Goal: Information Seeking & Learning: Learn about a topic

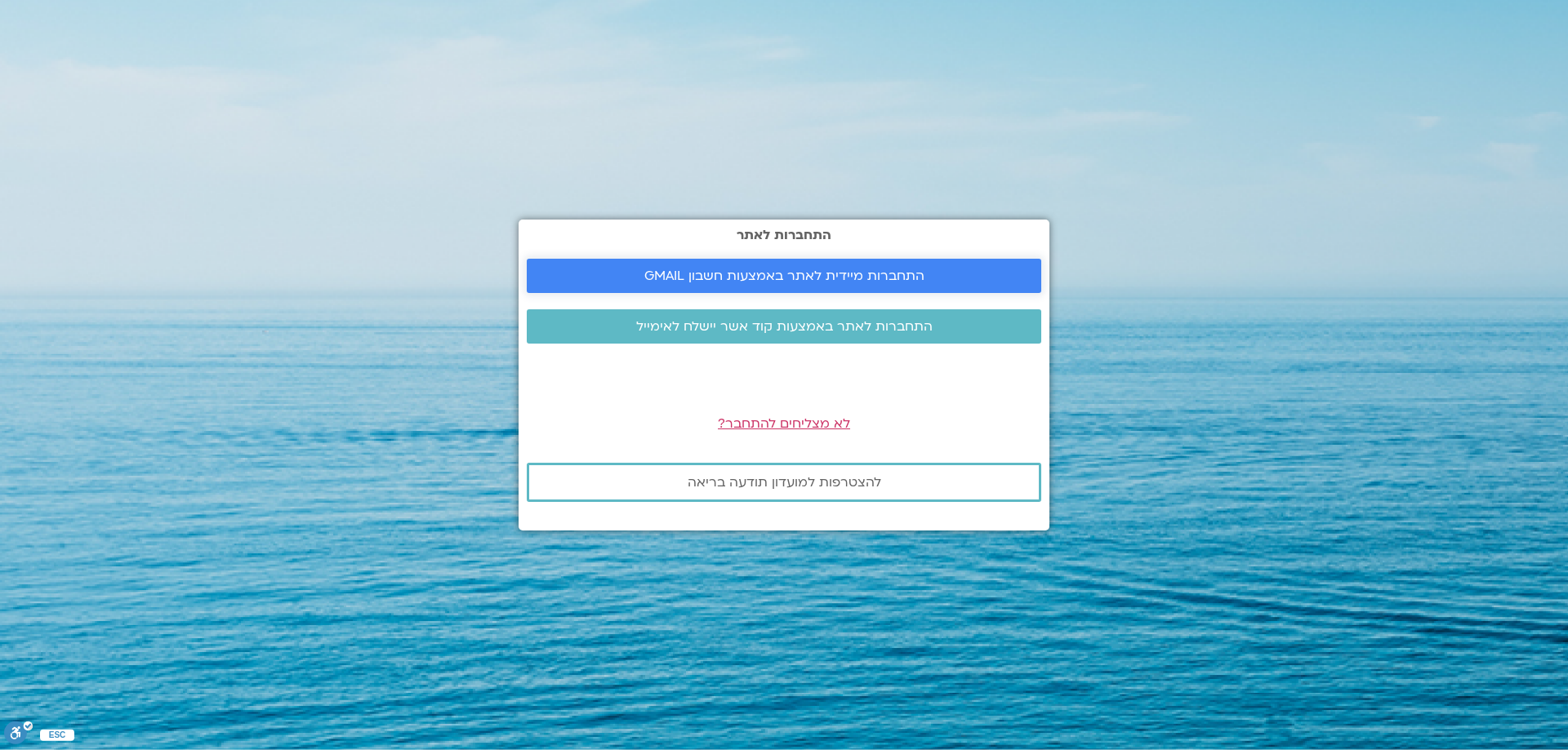
click at [796, 276] on span "התחברות מיידית לאתר באמצעות חשבון GMAIL" at bounding box center [784, 276] width 280 height 14
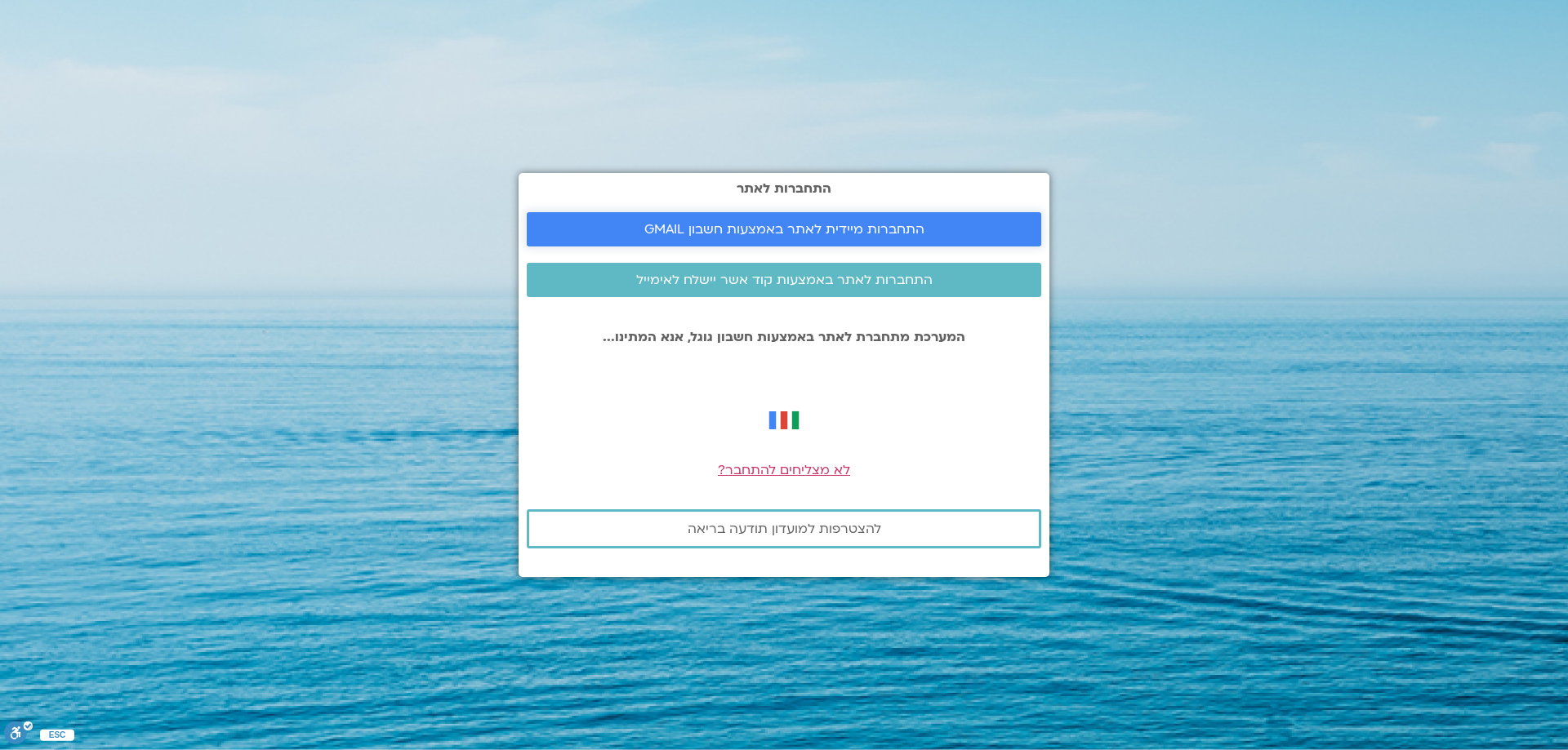
click at [657, 228] on span "התחברות מיידית לאתר באמצעות חשבון GMAIL" at bounding box center [784, 230] width 280 height 14
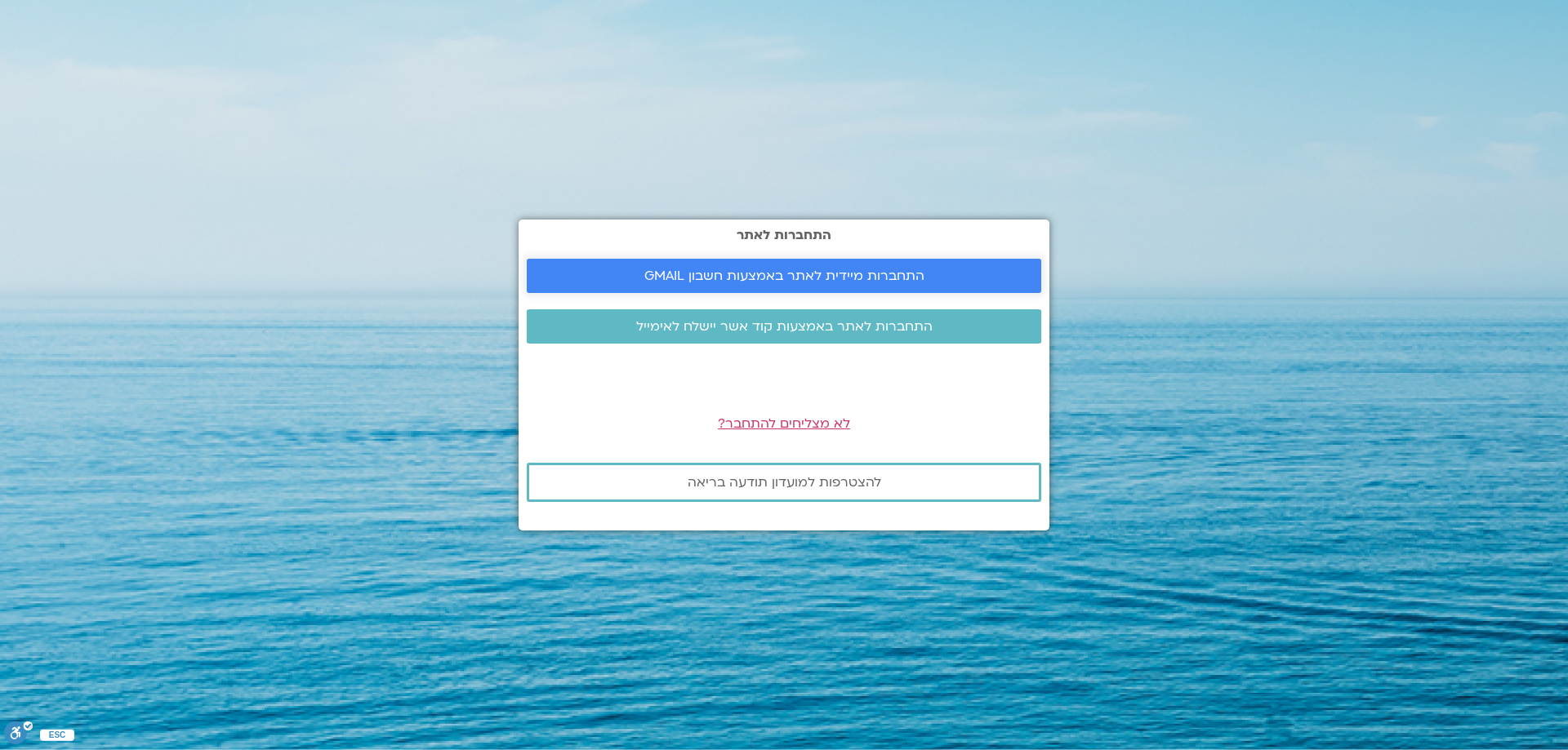
click at [749, 271] on span "התחברות מיידית לאתר באמצעות חשבון GMAIL" at bounding box center [784, 276] width 280 height 14
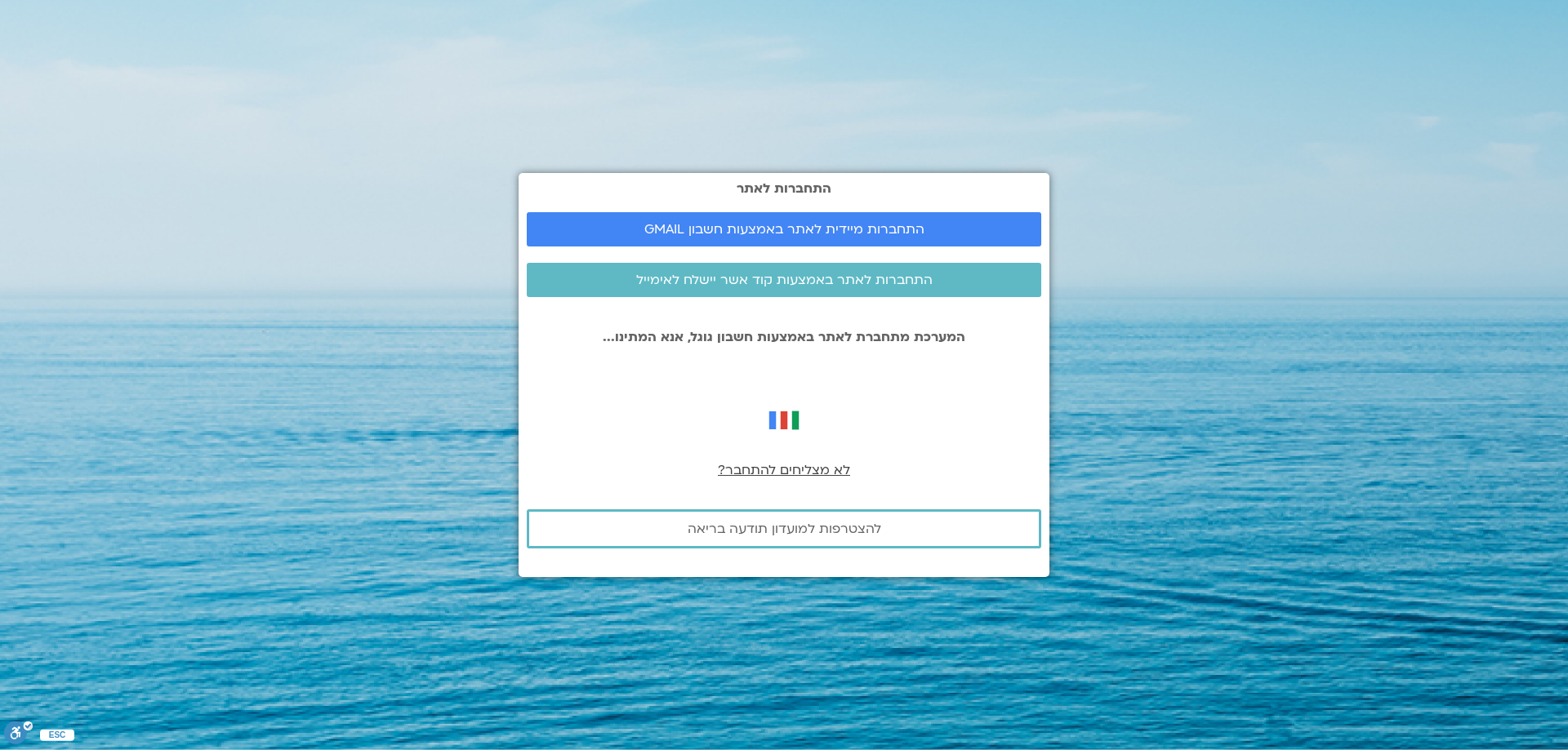
click at [779, 471] on span "לא מצליחים להתחבר?" at bounding box center [784, 470] width 132 height 18
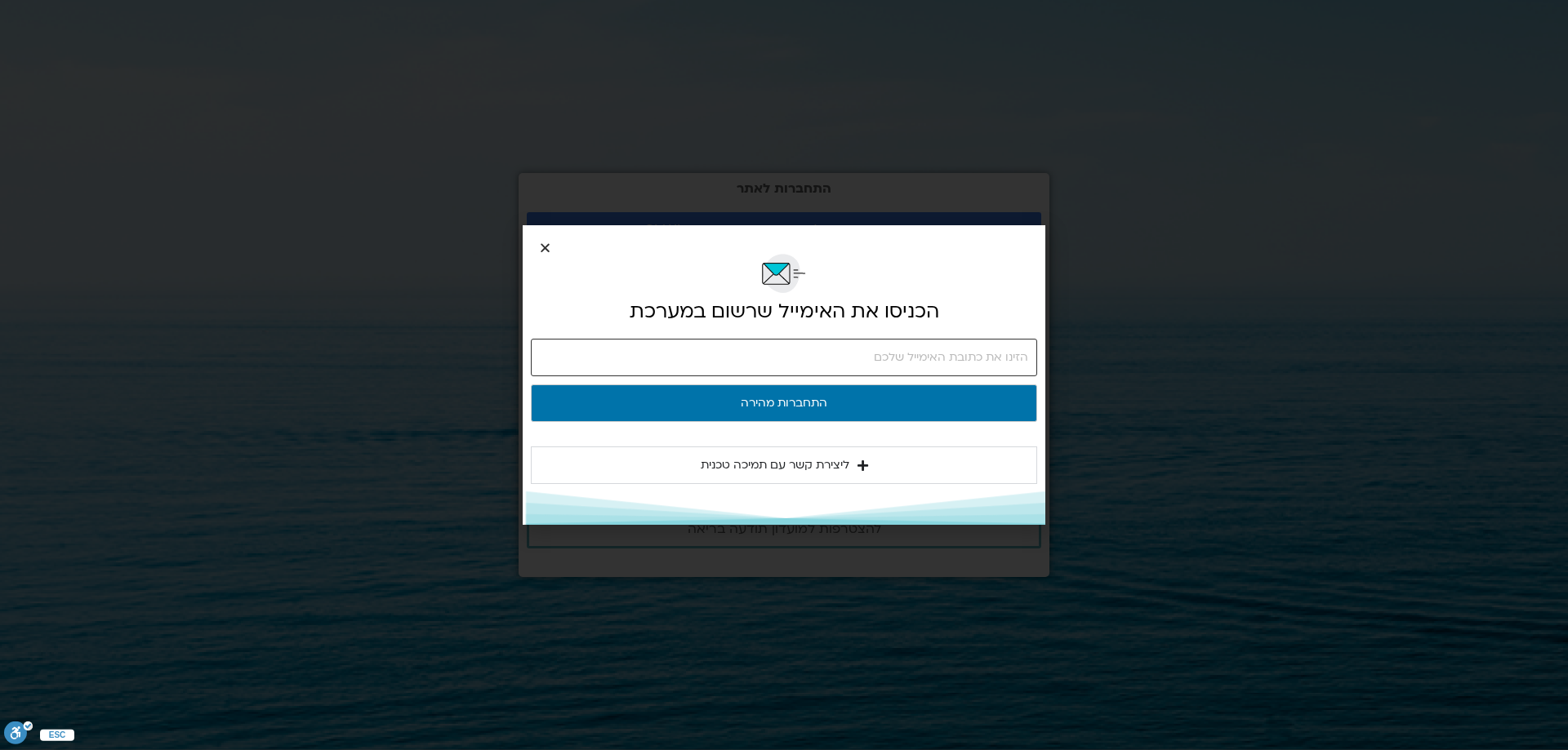
click at [1022, 351] on input "email" at bounding box center [784, 357] width 506 height 38
type input "י"
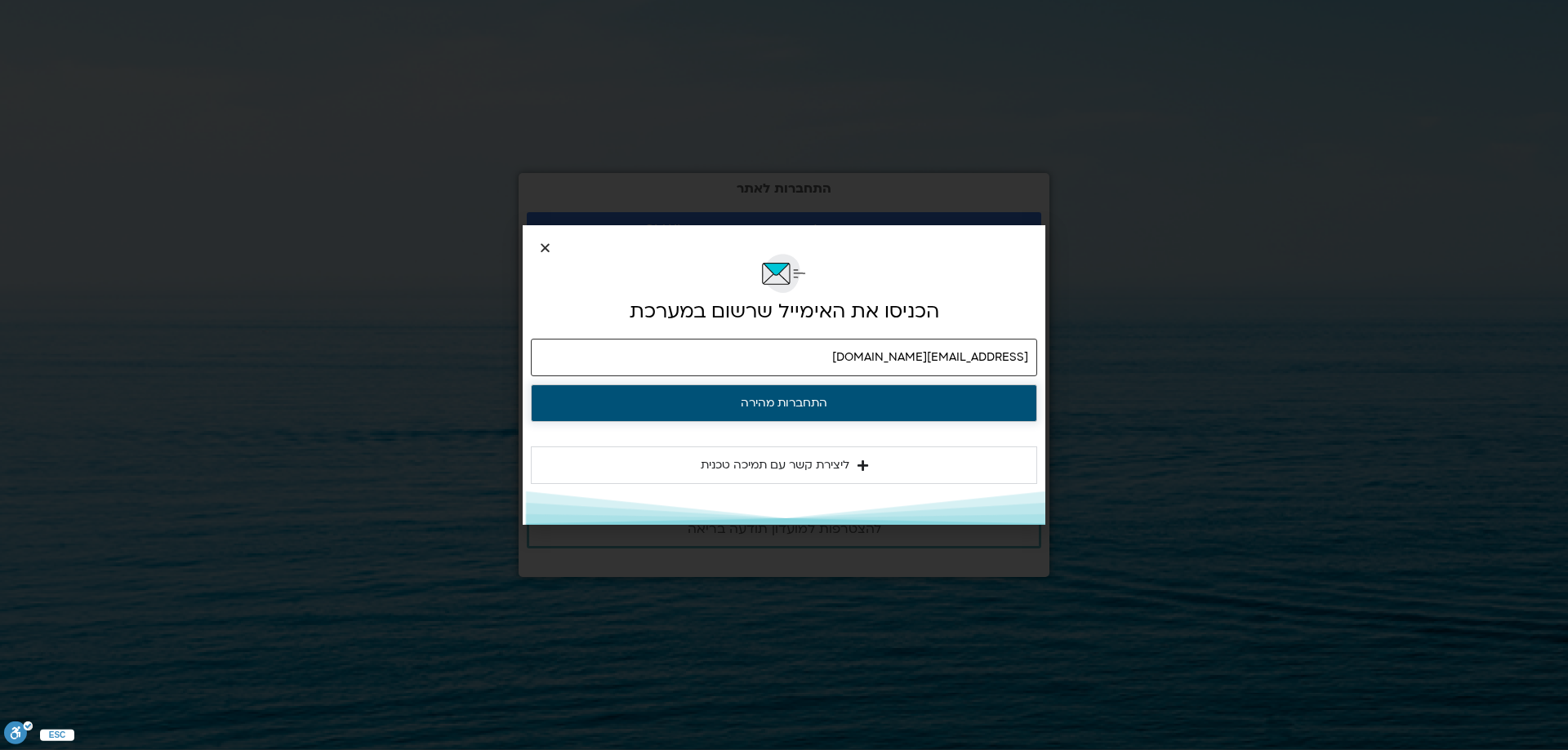
type input "hagithoran@gmail.com"
click at [768, 401] on button "התחברות מהירה" at bounding box center [784, 403] width 506 height 38
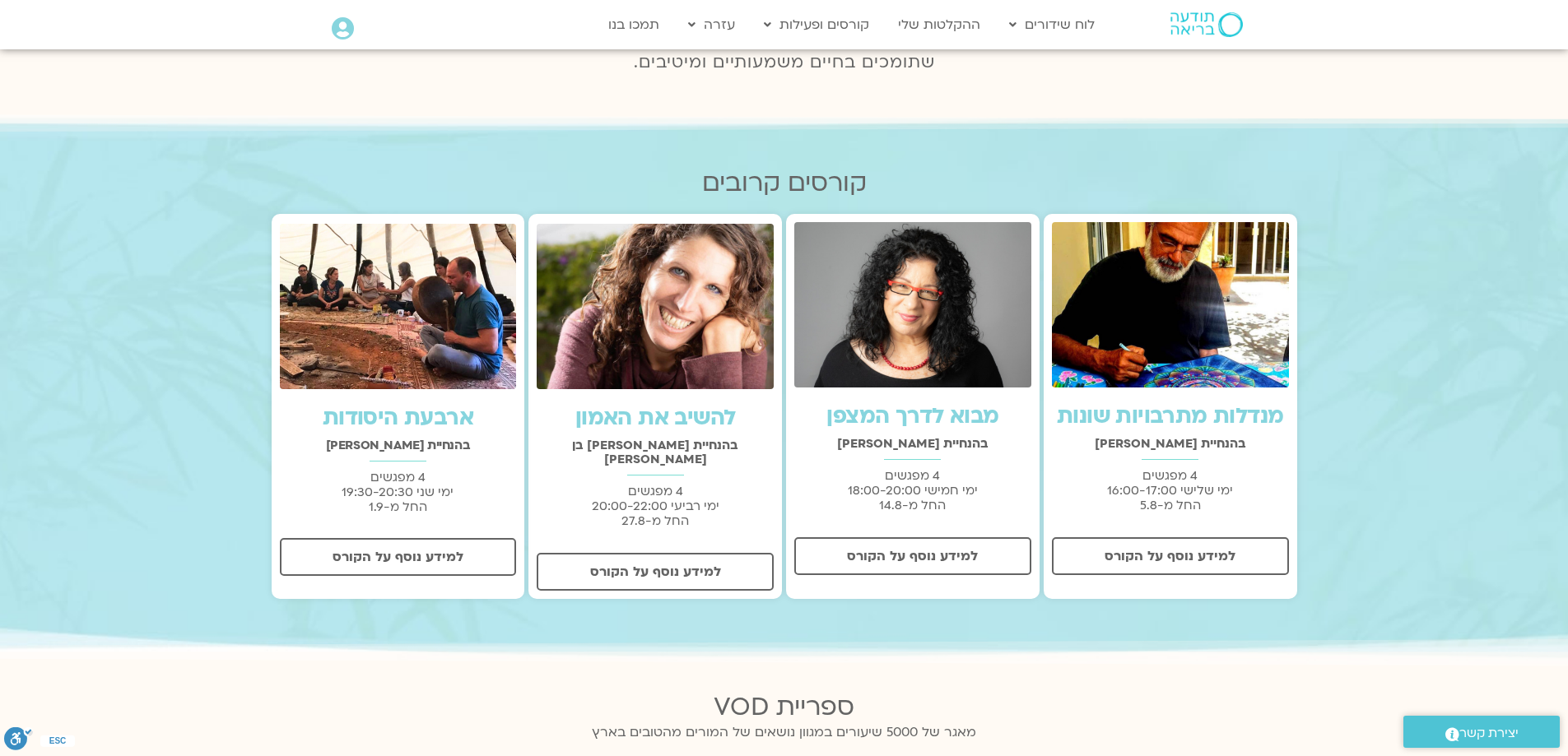
scroll to position [576, 0]
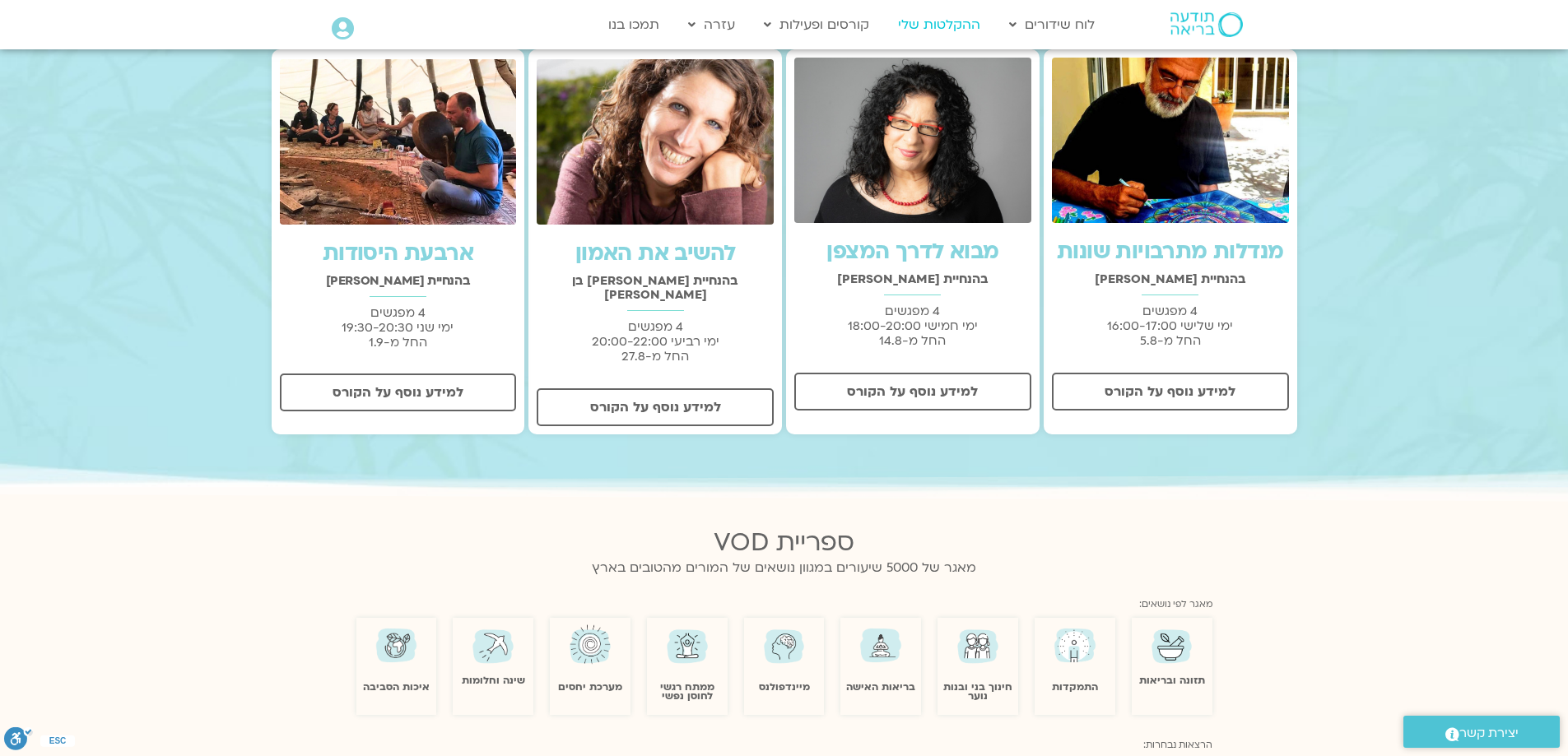
click at [931, 25] on link "ההקלטות שלי" at bounding box center [939, 25] width 99 height 31
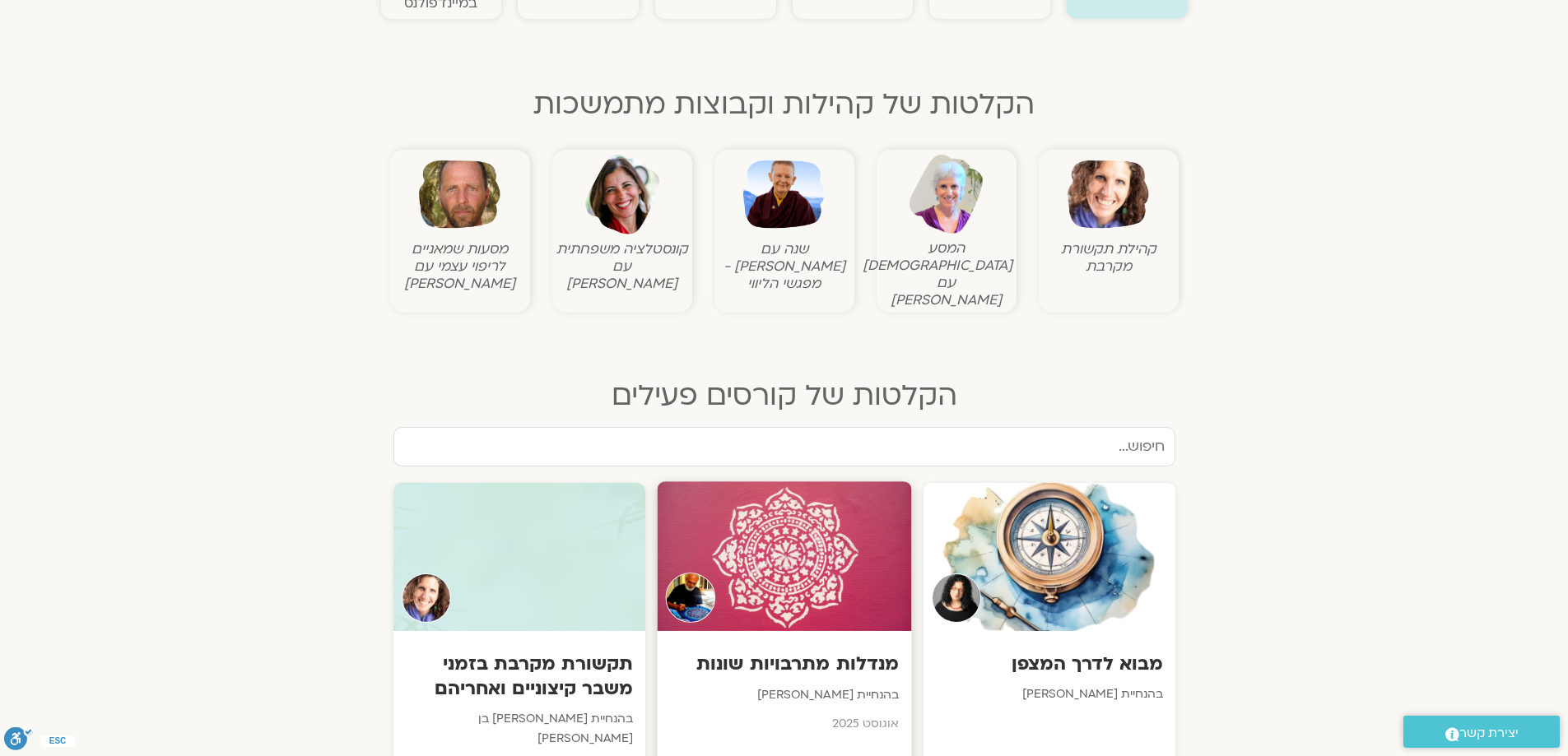
scroll to position [576, 0]
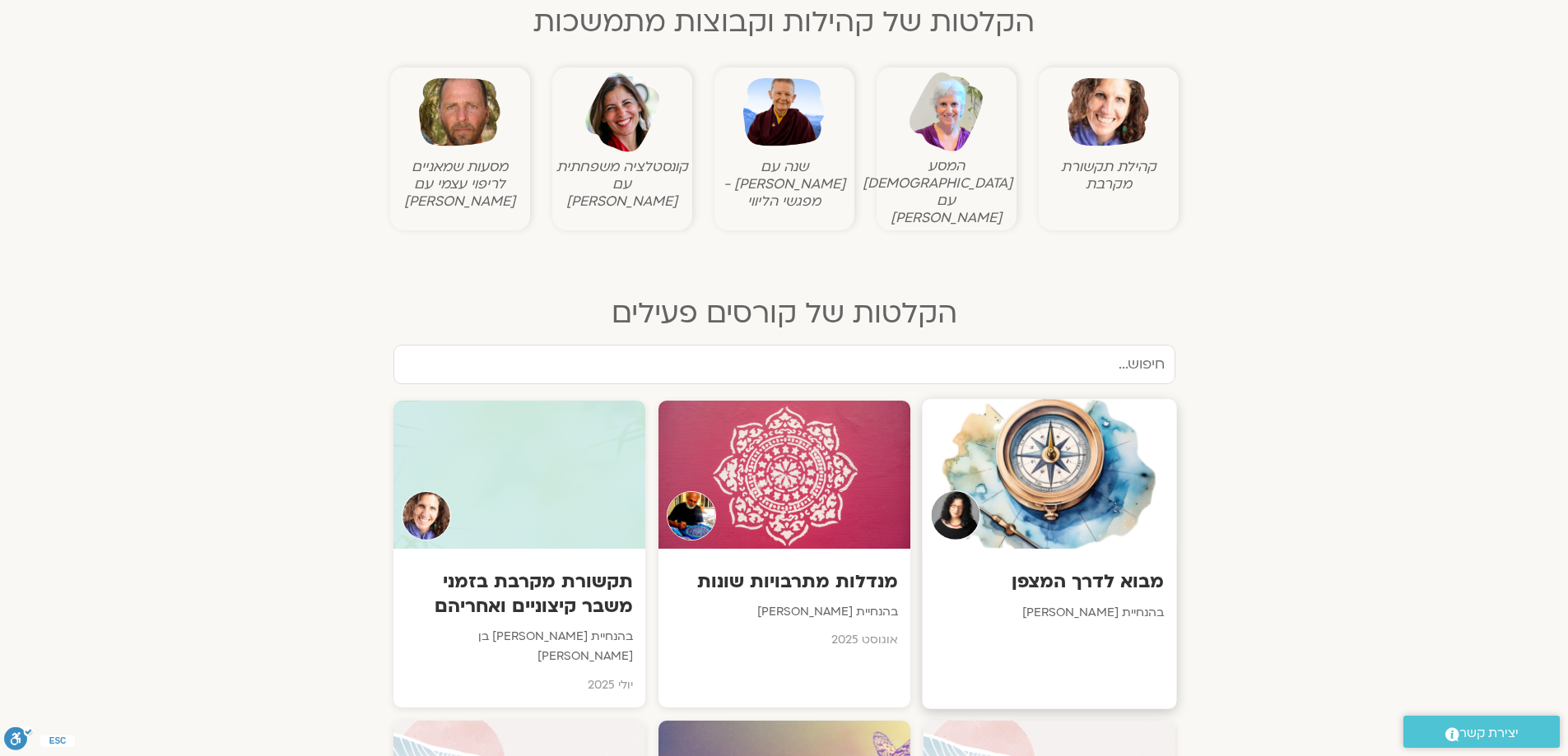
click at [1070, 569] on h3 "מבוא לדרך המצפן" at bounding box center [1049, 582] width 230 height 25
